Goal: Navigation & Orientation: Find specific page/section

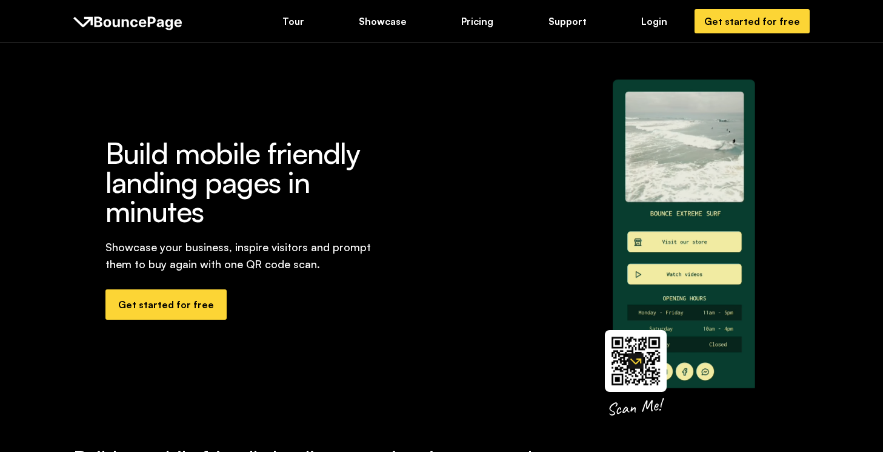
click at [701, 305] on img at bounding box center [670, 229] width 132 height 262
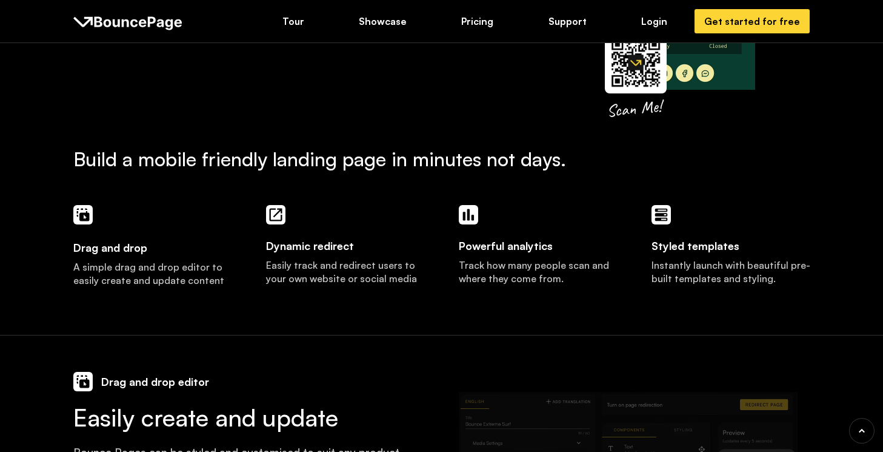
scroll to position [302, 0]
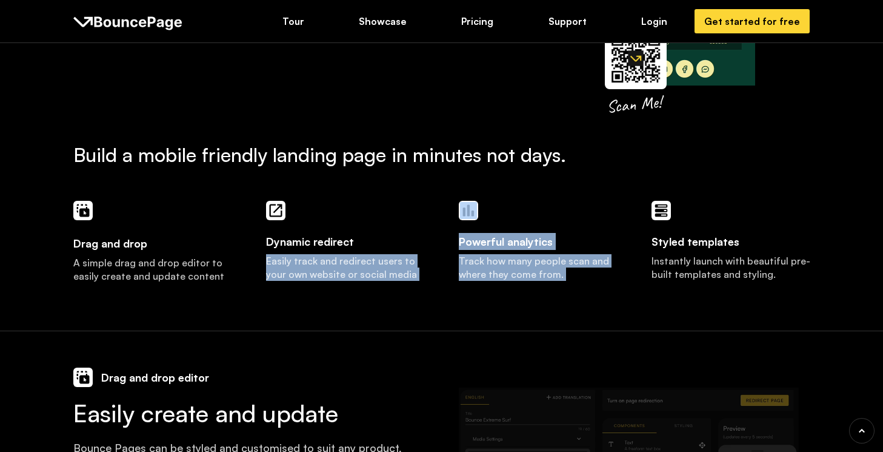
drag, startPoint x: 267, startPoint y: 261, endPoint x: 453, endPoint y: 292, distance: 189.1
click at [453, 292] on div "Drag and drop A simple drag and drop editor to easily create and update content…" at bounding box center [441, 247] width 737 height 93
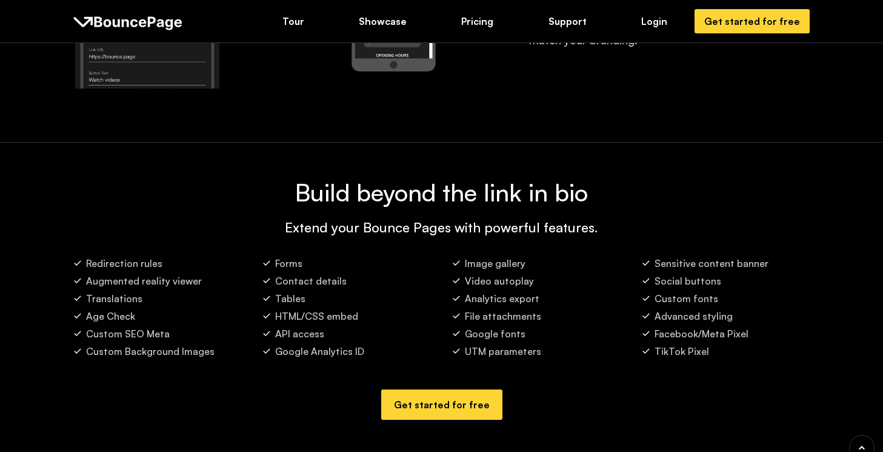
scroll to position [1915, 0]
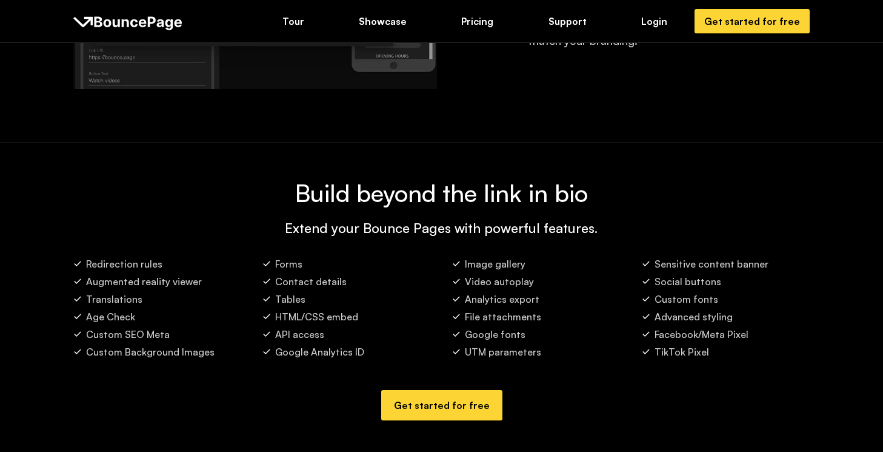
click at [508, 198] on h3 "Build beyond the link in bio" at bounding box center [441, 192] width 737 height 27
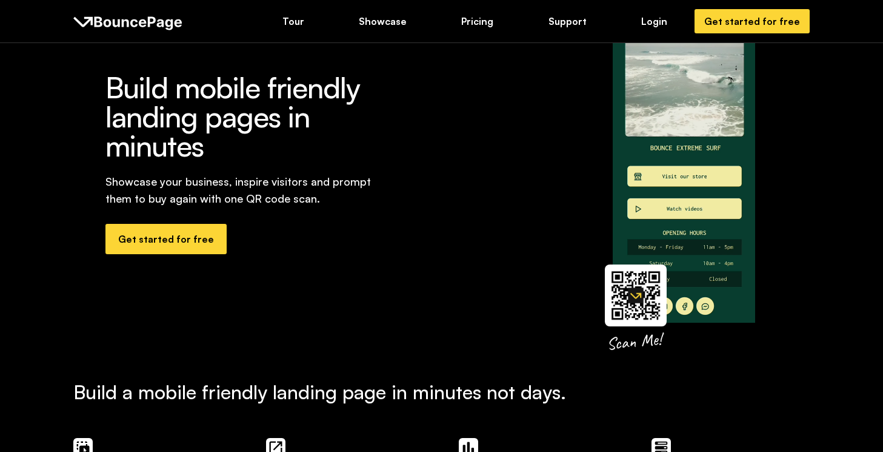
scroll to position [0, 0]
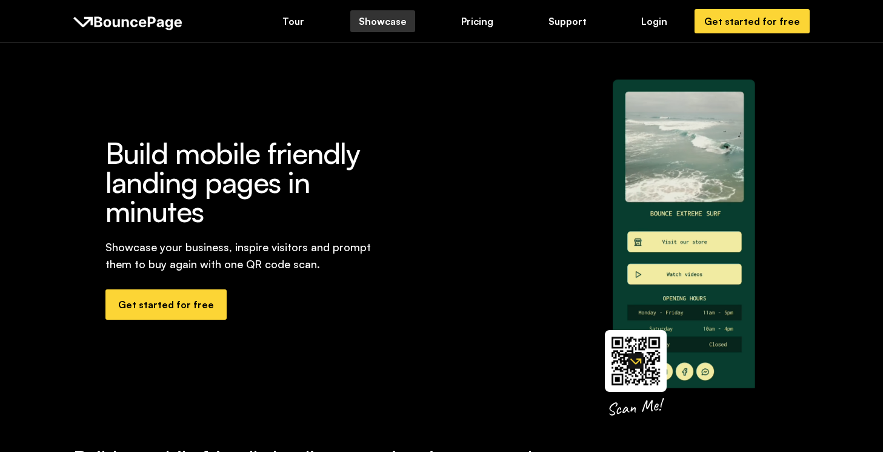
click at [398, 22] on div "Showcase" at bounding box center [383, 21] width 48 height 13
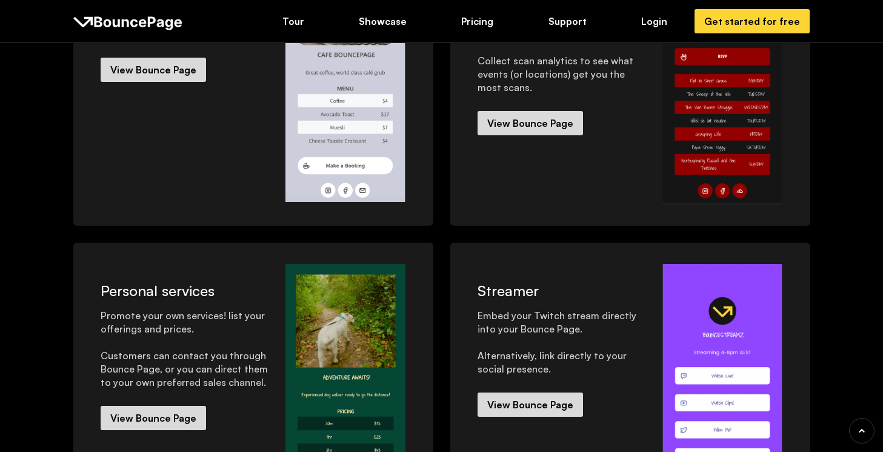
scroll to position [335, 0]
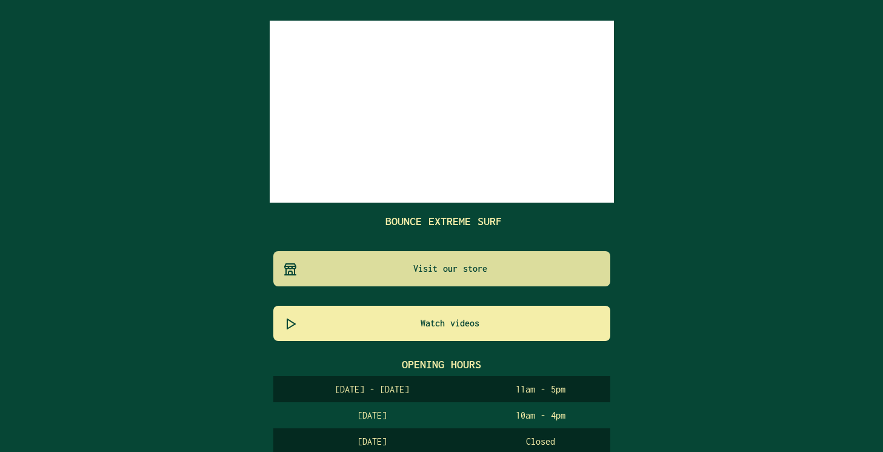
click at [484, 262] on span "Visit our store" at bounding box center [444, 268] width 322 height 15
